Goal: Information Seeking & Learning: Learn about a topic

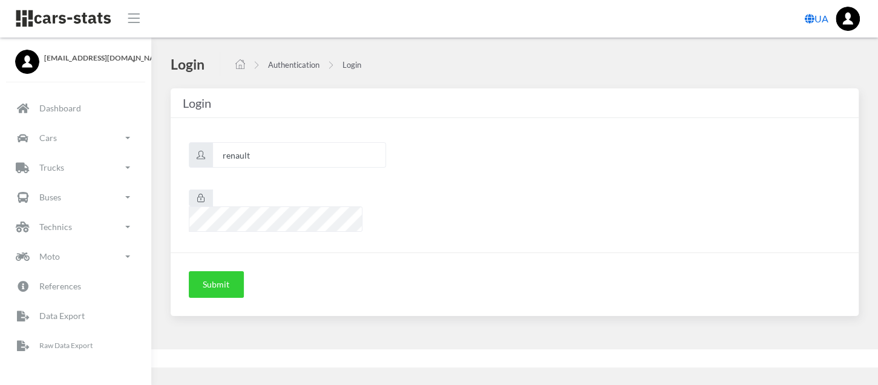
click at [211, 271] on button "Submit" at bounding box center [216, 284] width 55 height 27
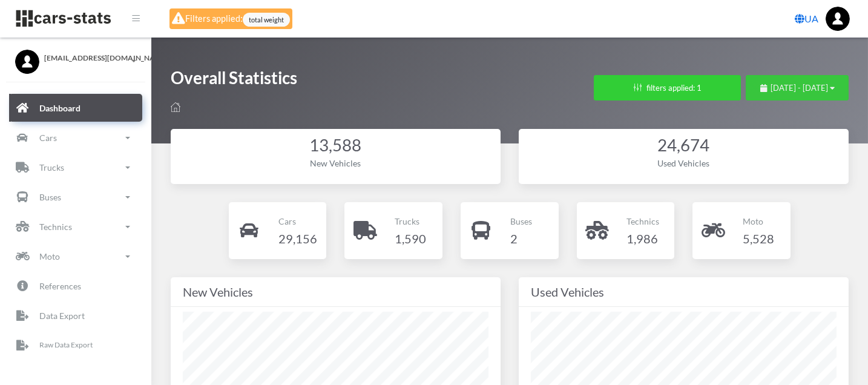
click at [801, 90] on span "August 16, 2025 - September 15, 2025" at bounding box center [800, 88] width 58 height 10
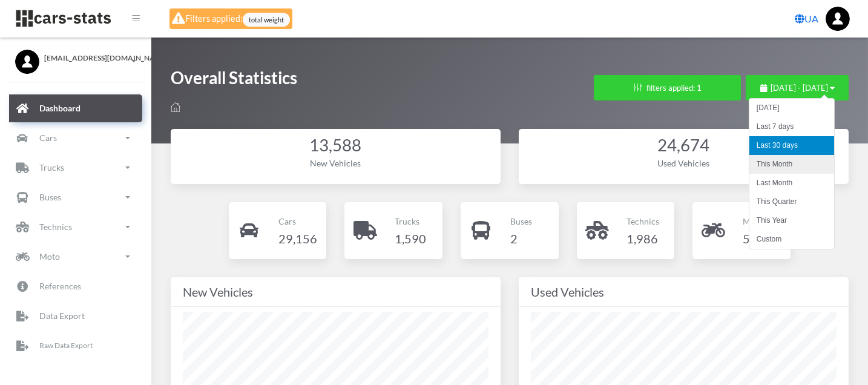
click at [791, 160] on li "This Month" at bounding box center [791, 164] width 85 height 19
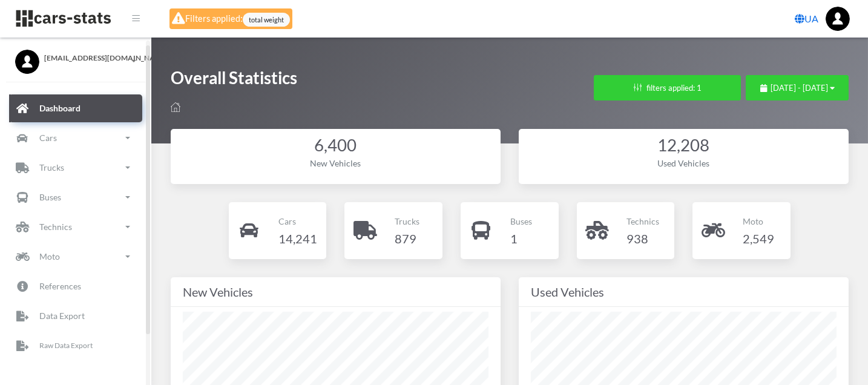
scroll to position [9, 0]
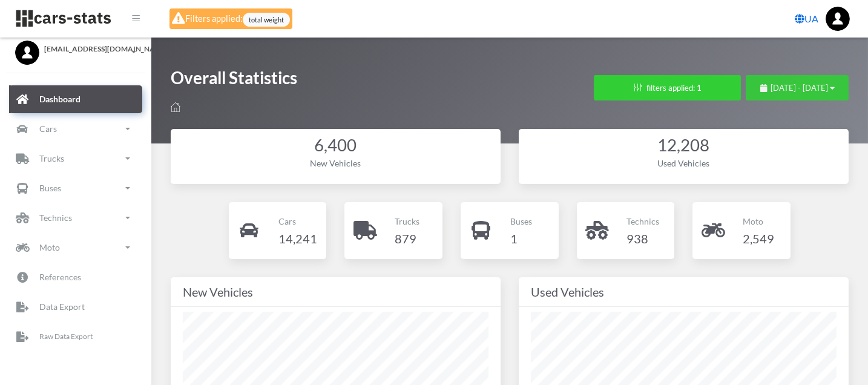
click at [790, 92] on span "[DATE] - [DATE]" at bounding box center [800, 88] width 58 height 10
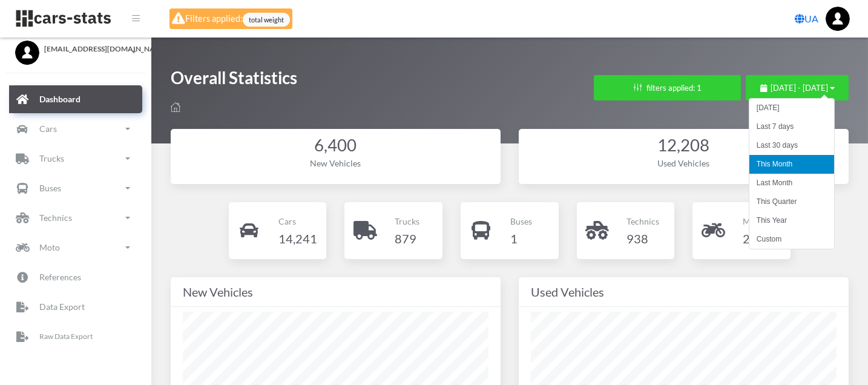
click at [433, 102] on div "Overall Statistics Filters × Regions (Up to 3 regions) АВТОНОМНА РЕСПУБЛІКА КРИ…" at bounding box center [510, 91] width 678 height 48
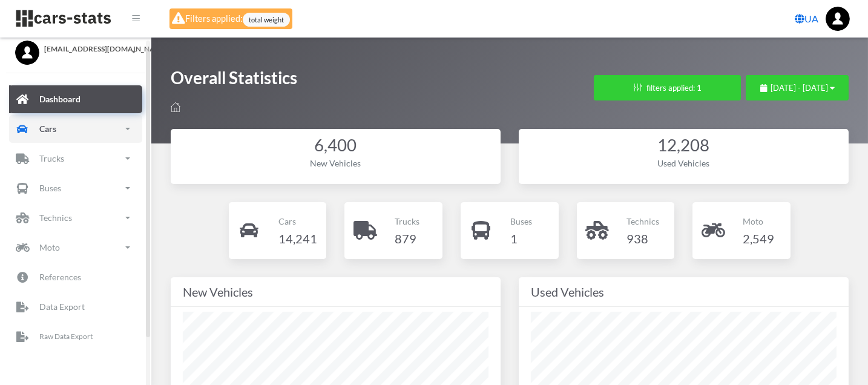
click at [40, 122] on p "Cars" at bounding box center [47, 128] width 17 height 15
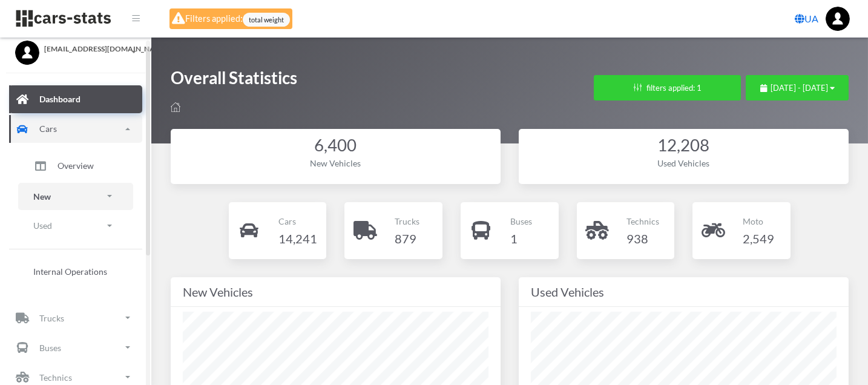
click at [71, 197] on link "New" at bounding box center [75, 196] width 115 height 27
click at [70, 227] on span "Brands" at bounding box center [71, 230] width 27 height 13
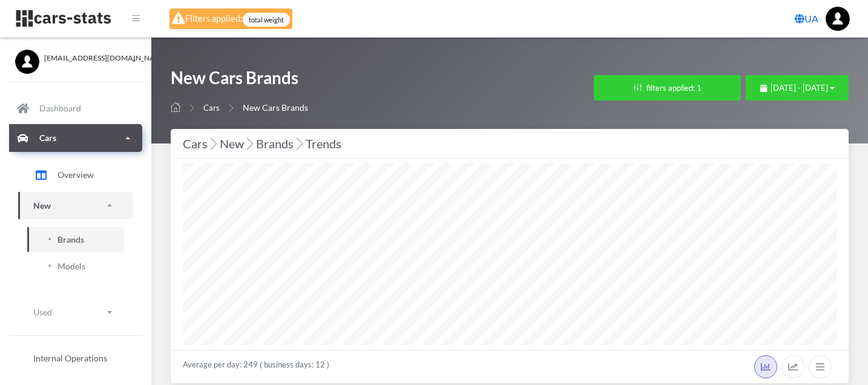
select select "25"
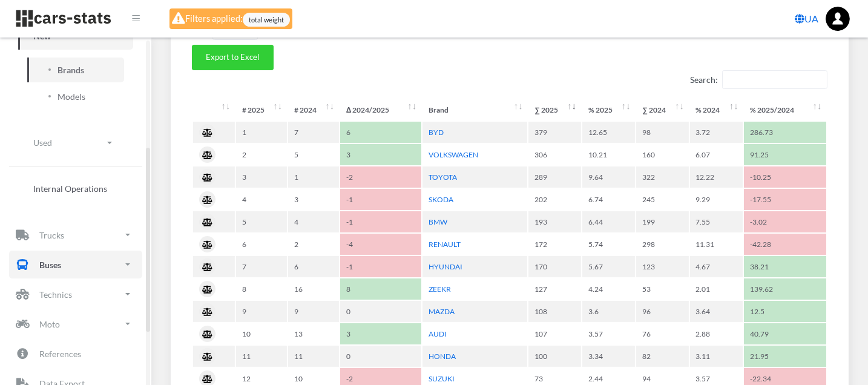
scroll to position [202, 0]
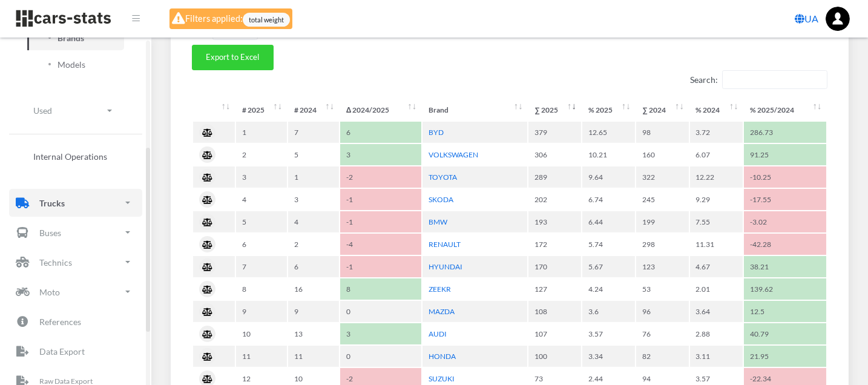
click at [43, 208] on p "Trucks" at bounding box center [51, 203] width 25 height 15
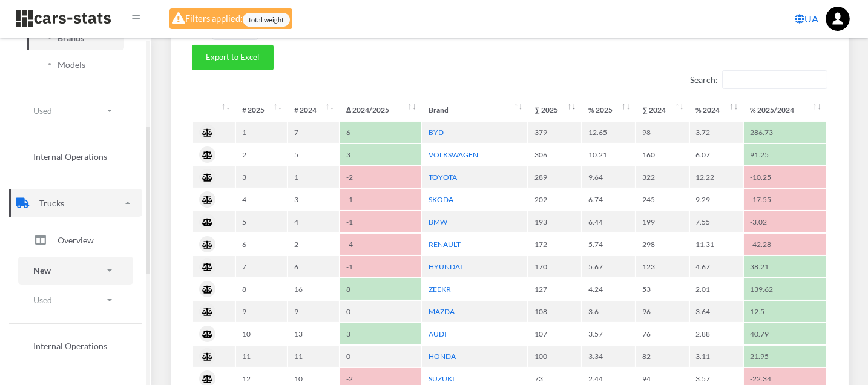
click at [59, 268] on link "New" at bounding box center [75, 270] width 115 height 27
drag, startPoint x: 75, startPoint y: 304, endPoint x: 94, endPoint y: 300, distance: 19.8
click at [76, 304] on span "Brands" at bounding box center [71, 304] width 27 height 13
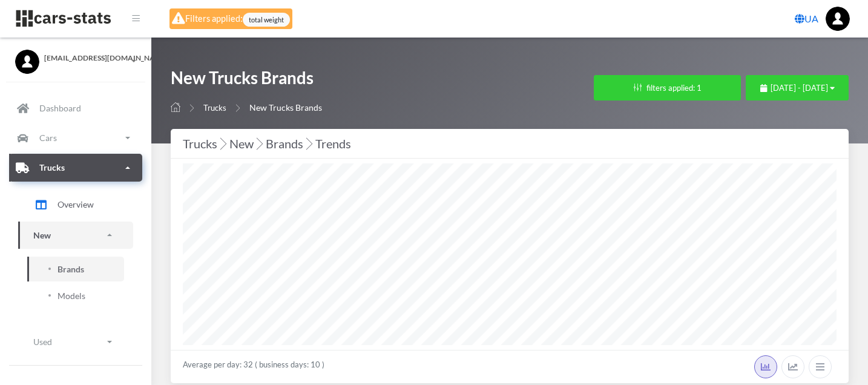
select select "25"
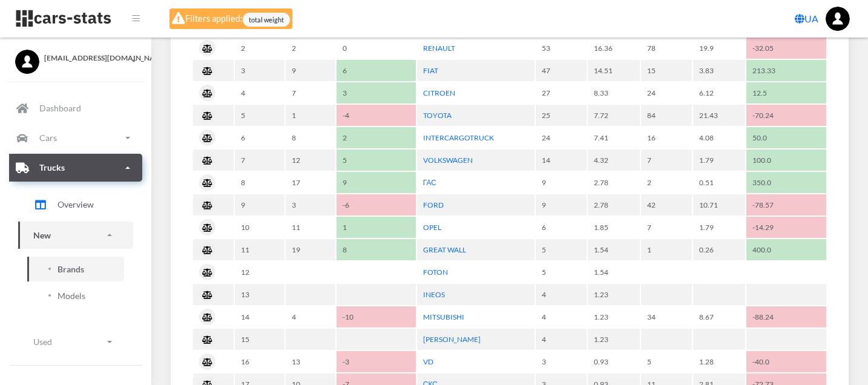
scroll to position [470, 0]
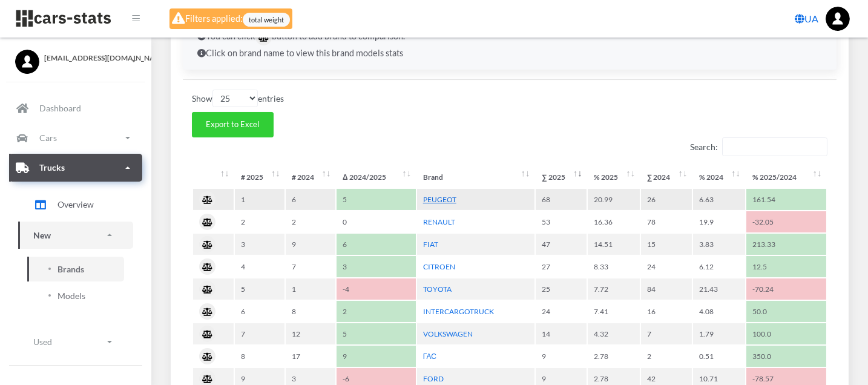
click at [429, 195] on link "PEUGEOT" at bounding box center [439, 199] width 33 height 9
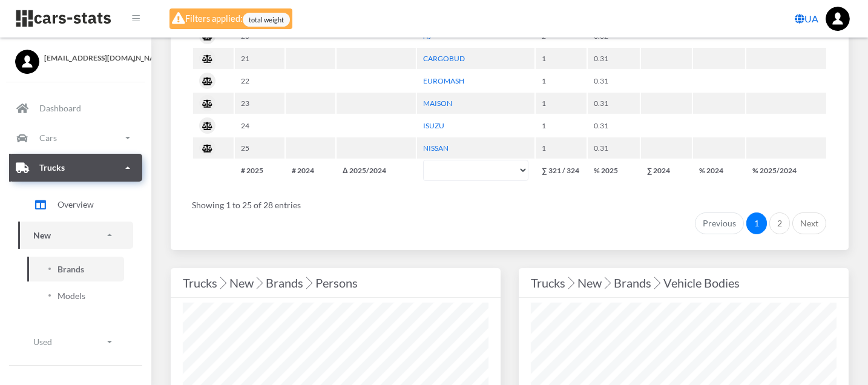
scroll to position [1278, 0]
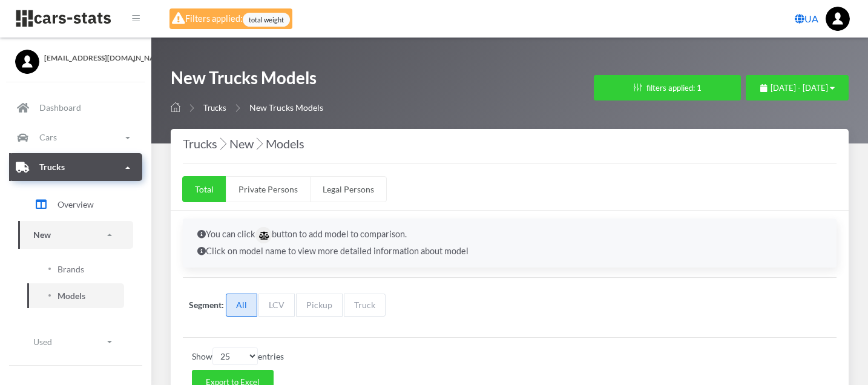
select select "25"
select select "PEUGEOT"
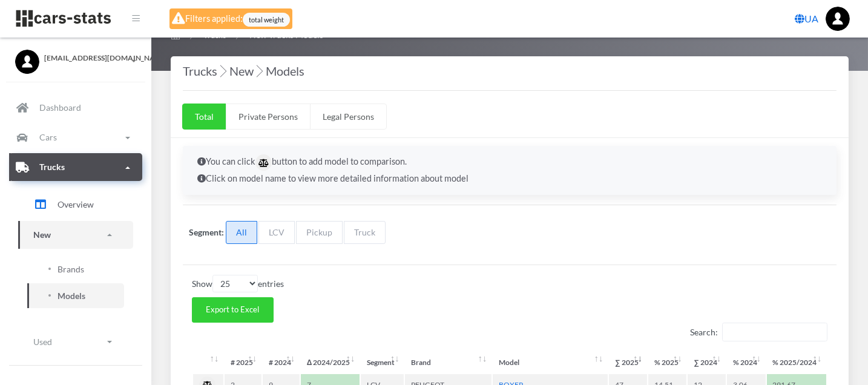
scroll to position [269, 0]
